Goal: Information Seeking & Learning: Check status

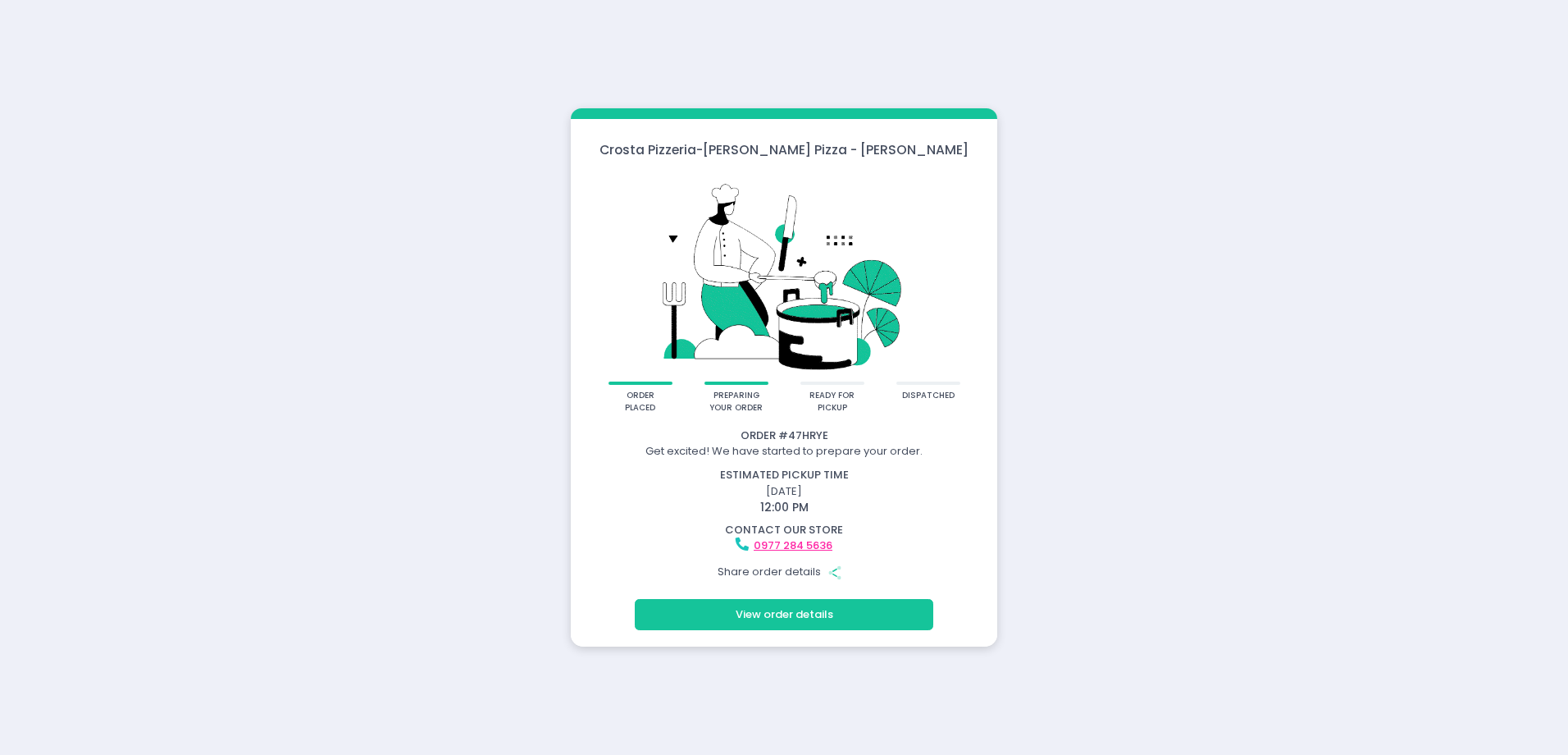
click at [870, 603] on button "View order details" at bounding box center [784, 613] width 299 height 31
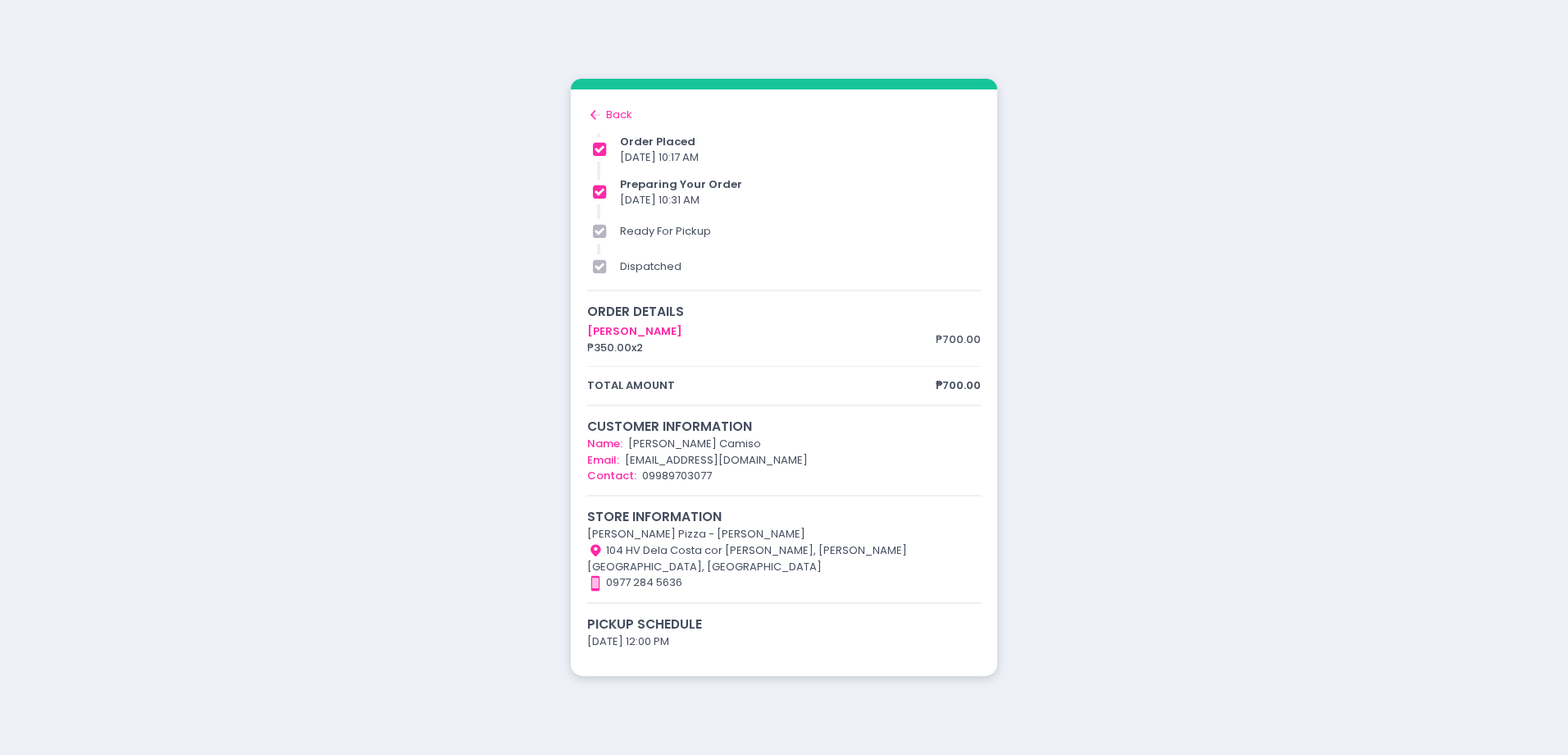
click at [610, 119] on div "Back to home Created with Sketch. Back" at bounding box center [784, 115] width 394 height 17
